Goal: Transaction & Acquisition: Purchase product/service

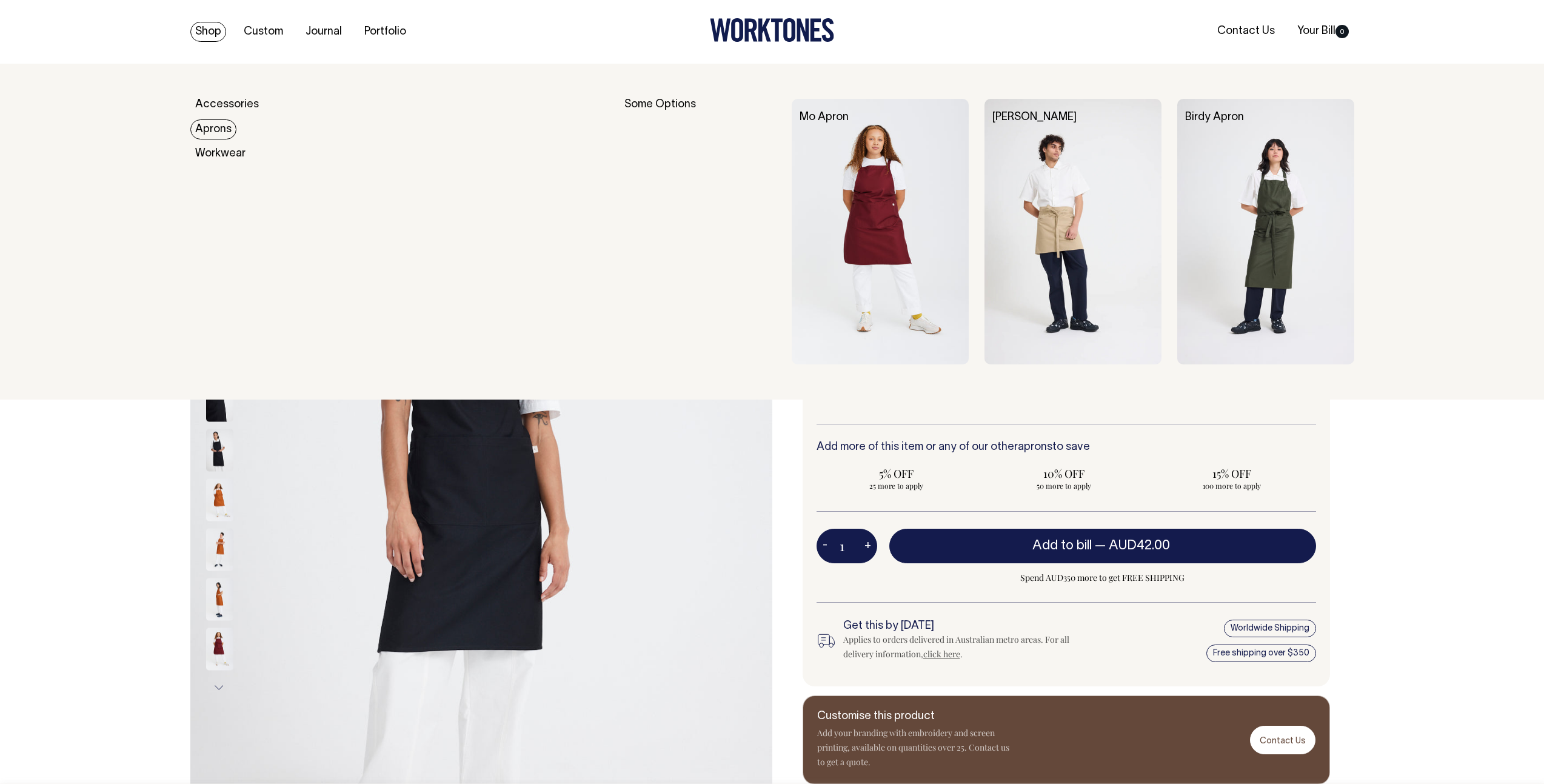
click at [224, 127] on link "Aprons" at bounding box center [213, 129] width 46 height 20
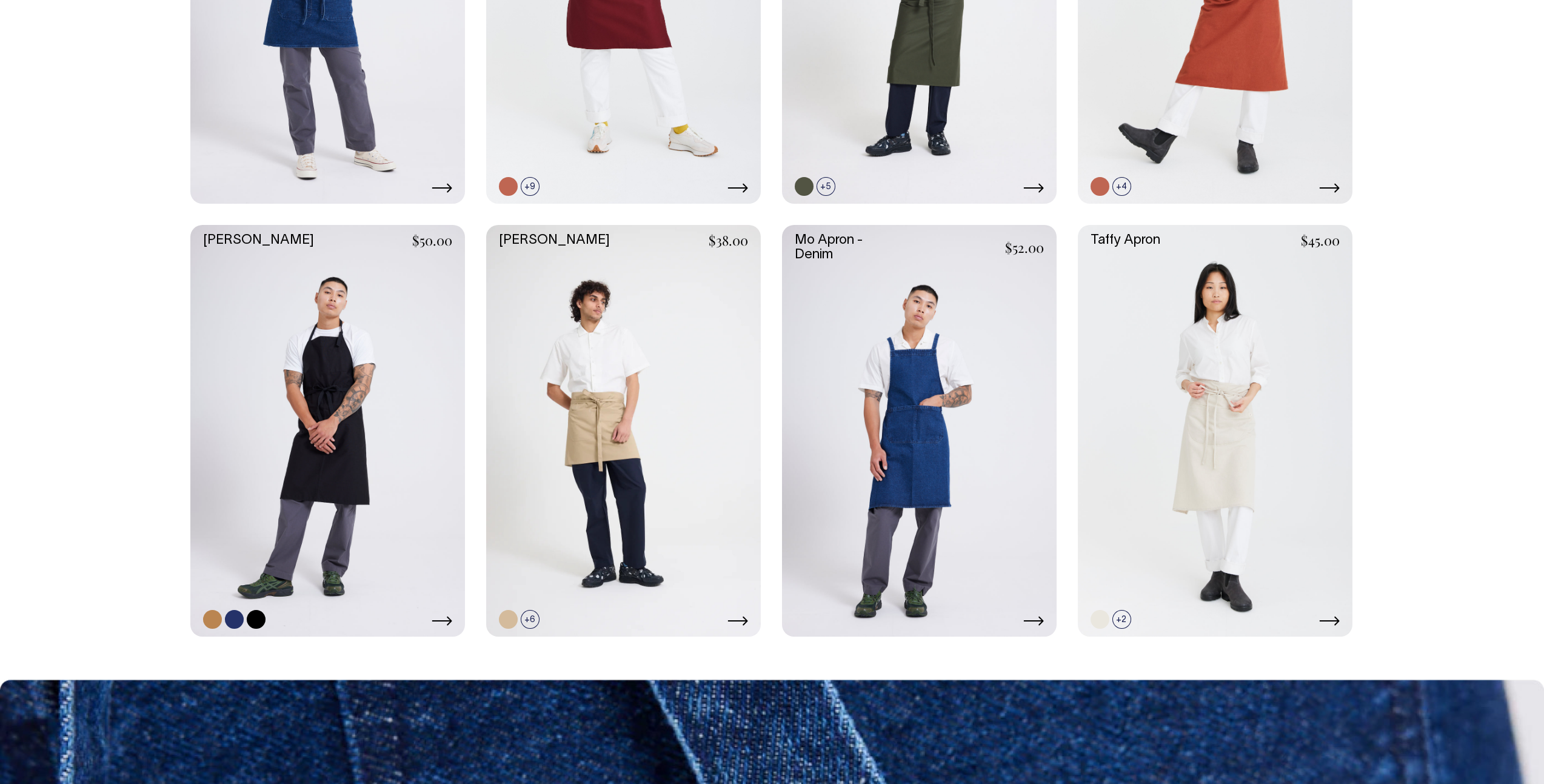
scroll to position [795, 0]
click at [302, 400] on link at bounding box center [327, 431] width 274 height 412
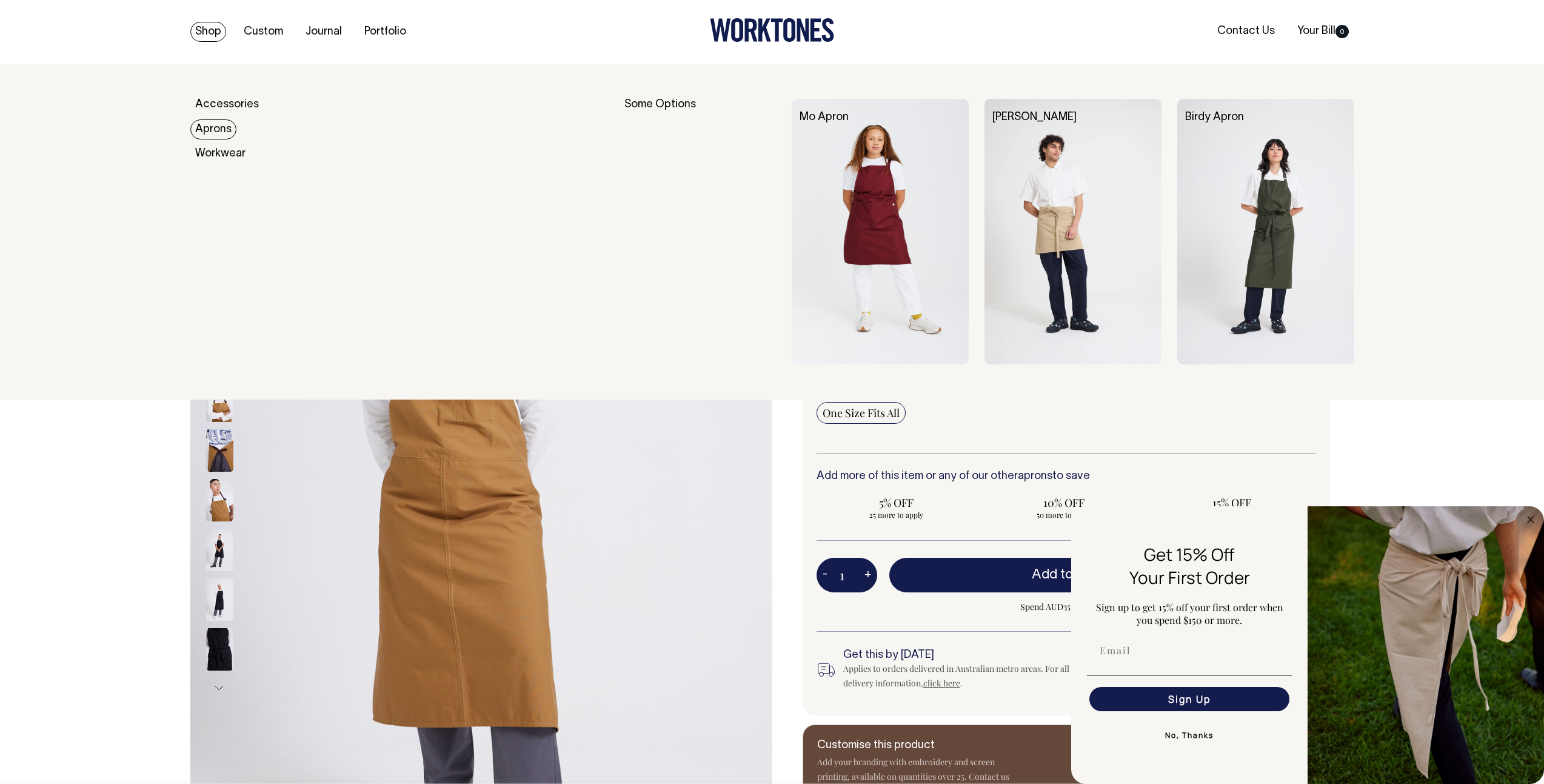
click at [206, 127] on link "Aprons" at bounding box center [213, 129] width 46 height 20
